Goal: Task Accomplishment & Management: Manage account settings

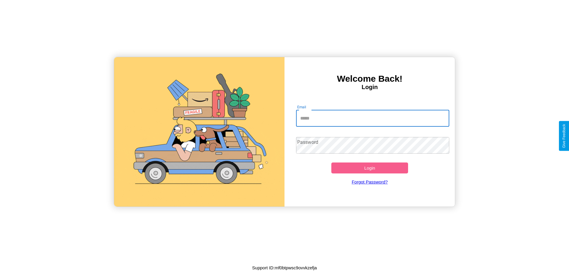
click at [373, 118] on input "Email" at bounding box center [373, 118] width 154 height 17
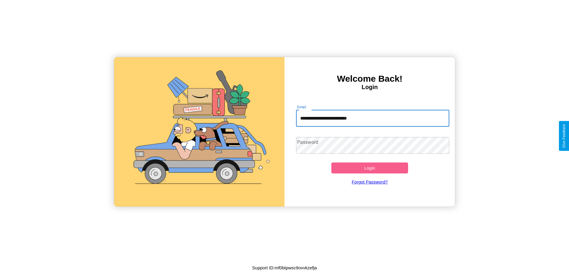
type input "**********"
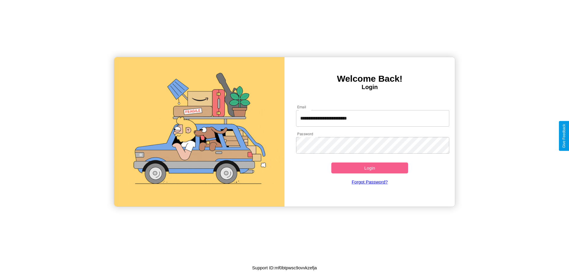
click at [370, 168] on button "Login" at bounding box center [369, 168] width 77 height 11
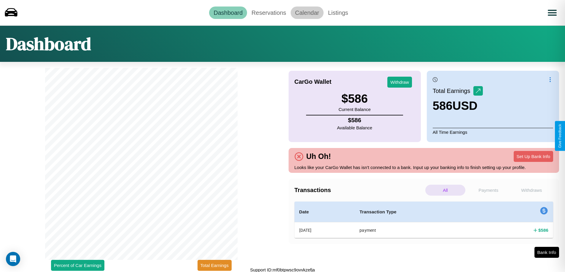
click at [307, 12] on link "Calendar" at bounding box center [307, 13] width 33 height 12
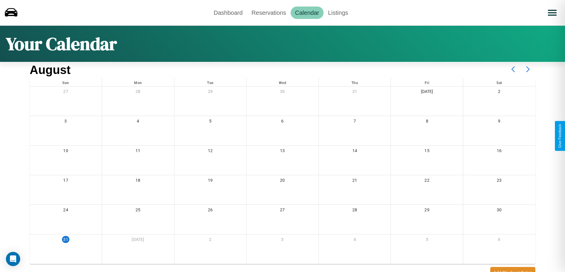
click at [528, 69] on icon at bounding box center [527, 69] width 15 height 15
click at [269, 12] on link "Reservations" at bounding box center [269, 13] width 44 height 12
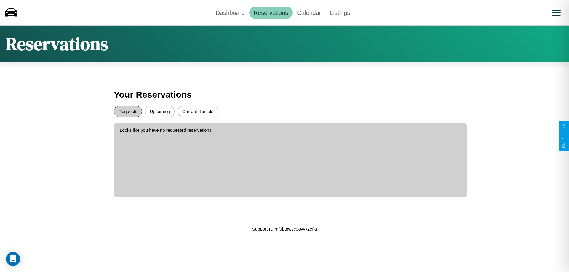
click at [128, 111] on button "Requests" at bounding box center [128, 112] width 28 height 12
click at [198, 111] on button "Current Rentals" at bounding box center [198, 112] width 41 height 12
